Goal: Navigation & Orientation: Find specific page/section

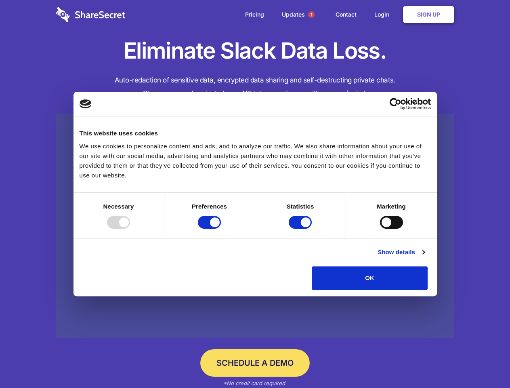
click at [130, 229] on div at bounding box center [118, 222] width 23 height 13
click at [221, 229] on input "Preferences" at bounding box center [209, 222] width 23 height 13
checkbox input "false"
click at [301, 229] on input "Statistics" at bounding box center [300, 222] width 23 height 13
checkbox input "false"
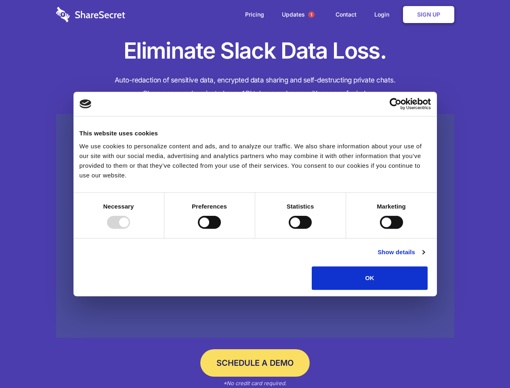
click at [380, 229] on input "Marketing" at bounding box center [391, 222] width 23 height 13
checkbox input "true"
click at [424, 257] on link "Show details" at bounding box center [400, 252] width 47 height 10
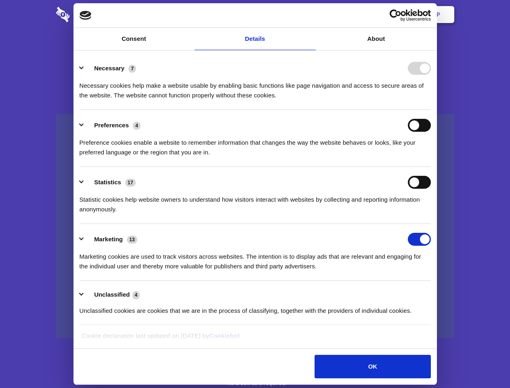
click at [431, 110] on li "Necessary 7 Necessary cookies help make a website usable by enabling basic func…" at bounding box center [255, 81] width 351 height 57
click at [311, 15] on span "1" at bounding box center [311, 14] width 6 height 6
